Goal: Task Accomplishment & Management: Complete application form

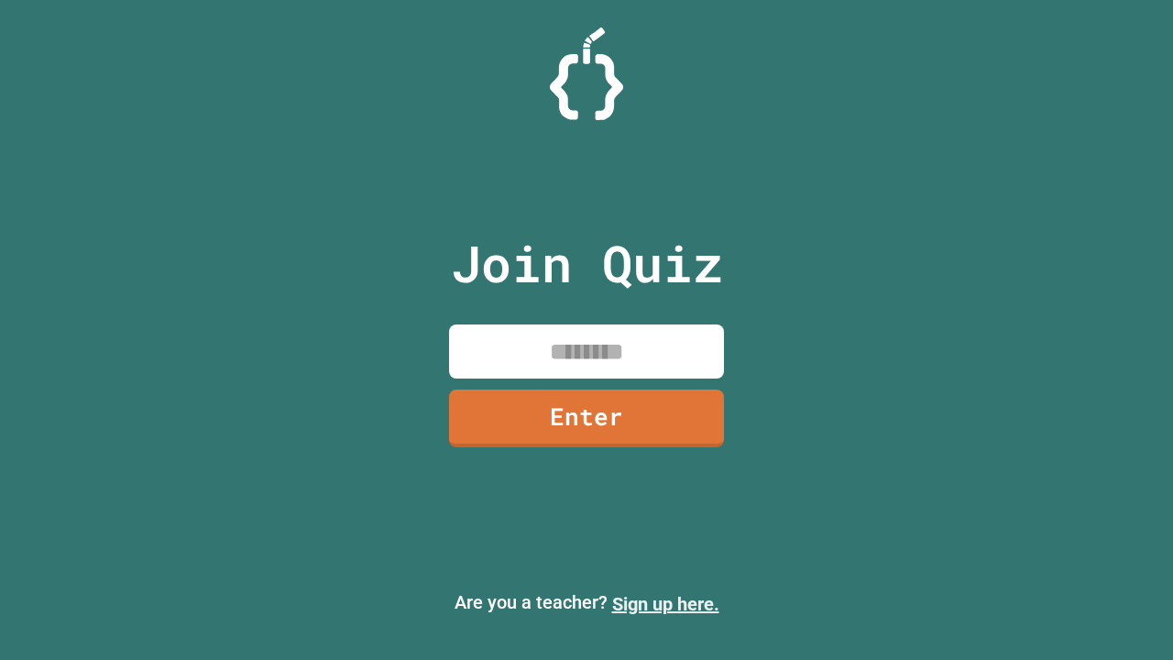
click at [666, 604] on link "Sign up here." at bounding box center [665, 604] width 107 height 22
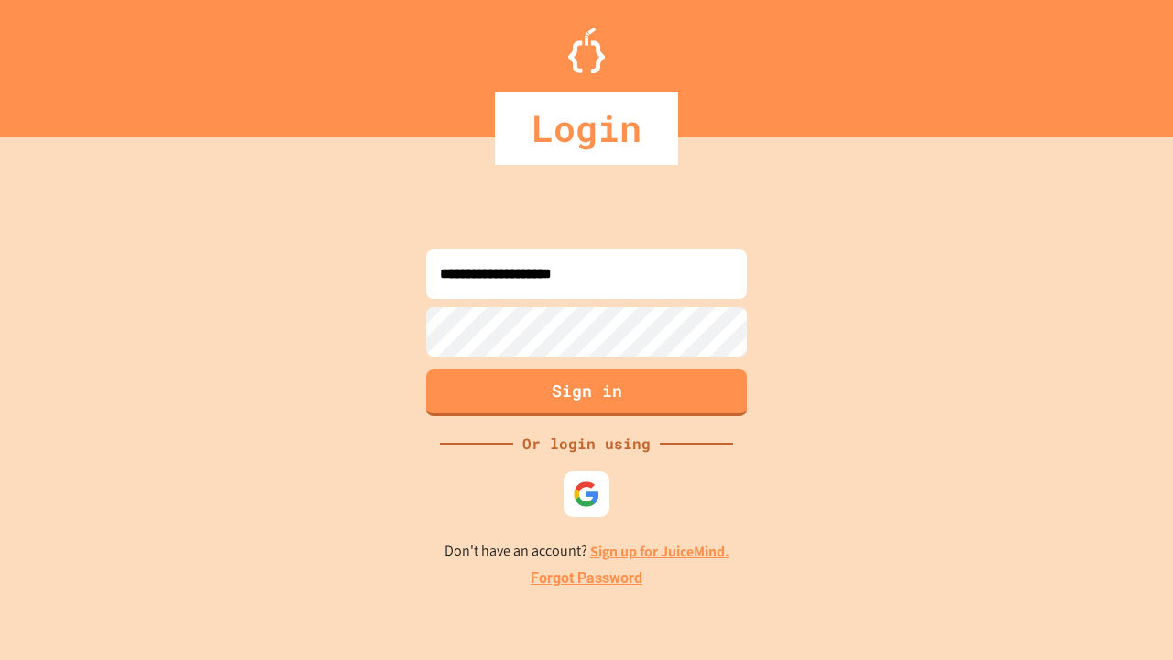
type input "**********"
